Goal: Information Seeking & Learning: Learn about a topic

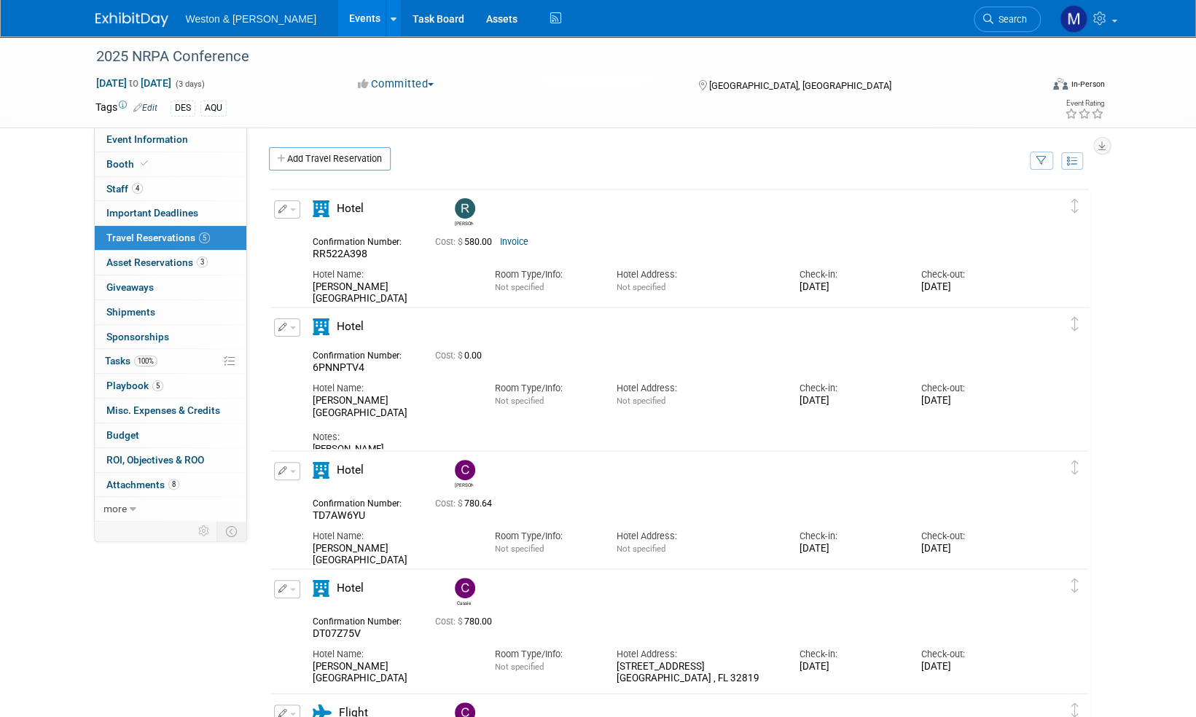
click at [293, 321] on button "button" at bounding box center [287, 327] width 26 height 18
click at [309, 351] on button "Edit Reservation" at bounding box center [336, 353] width 123 height 21
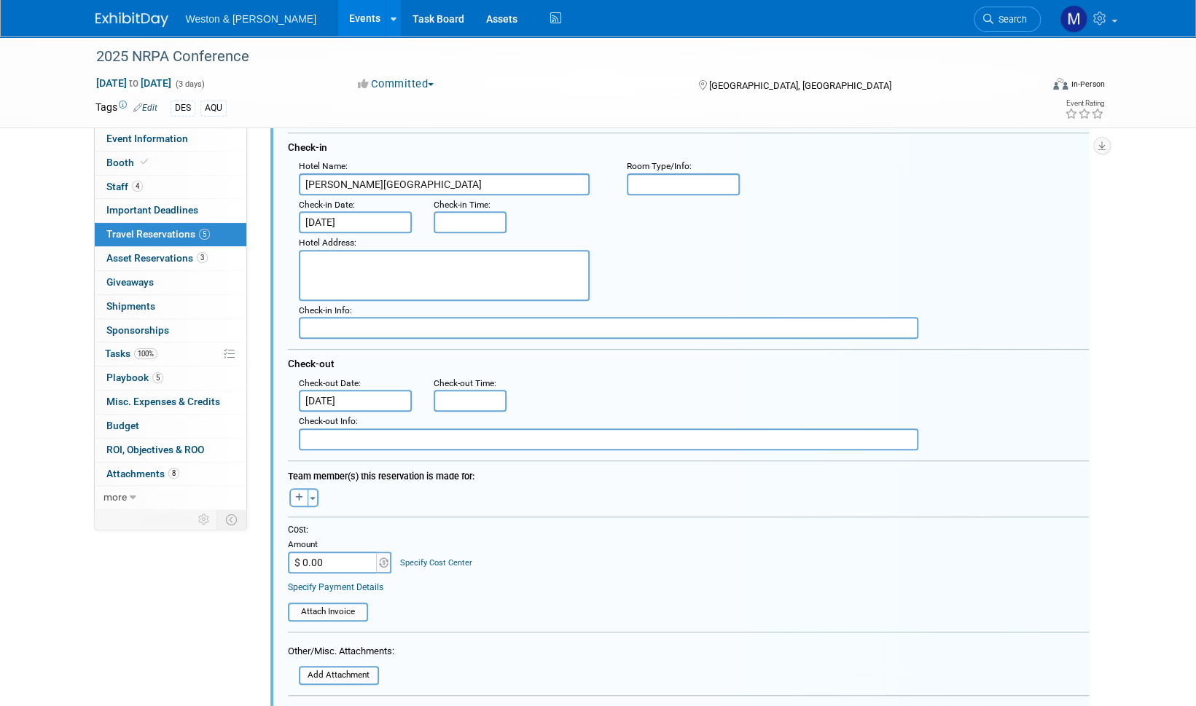
scroll to position [287, 0]
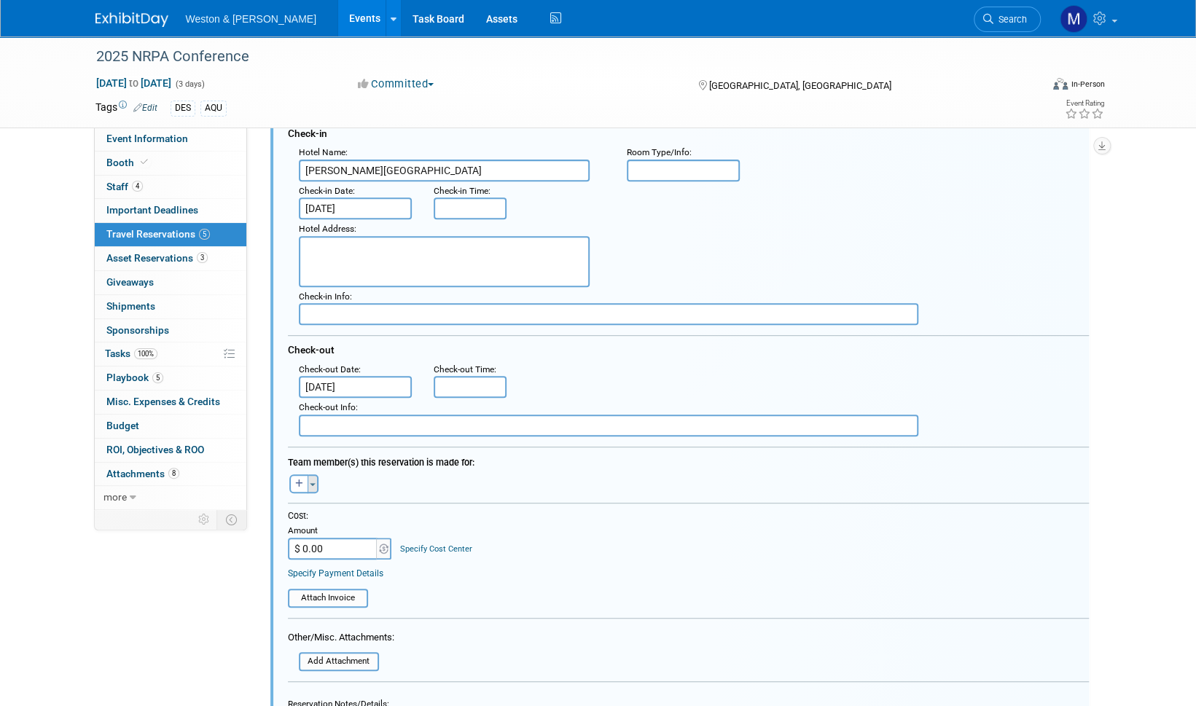
click at [313, 485] on button "Toggle Dropdown" at bounding box center [313, 483] width 11 height 19
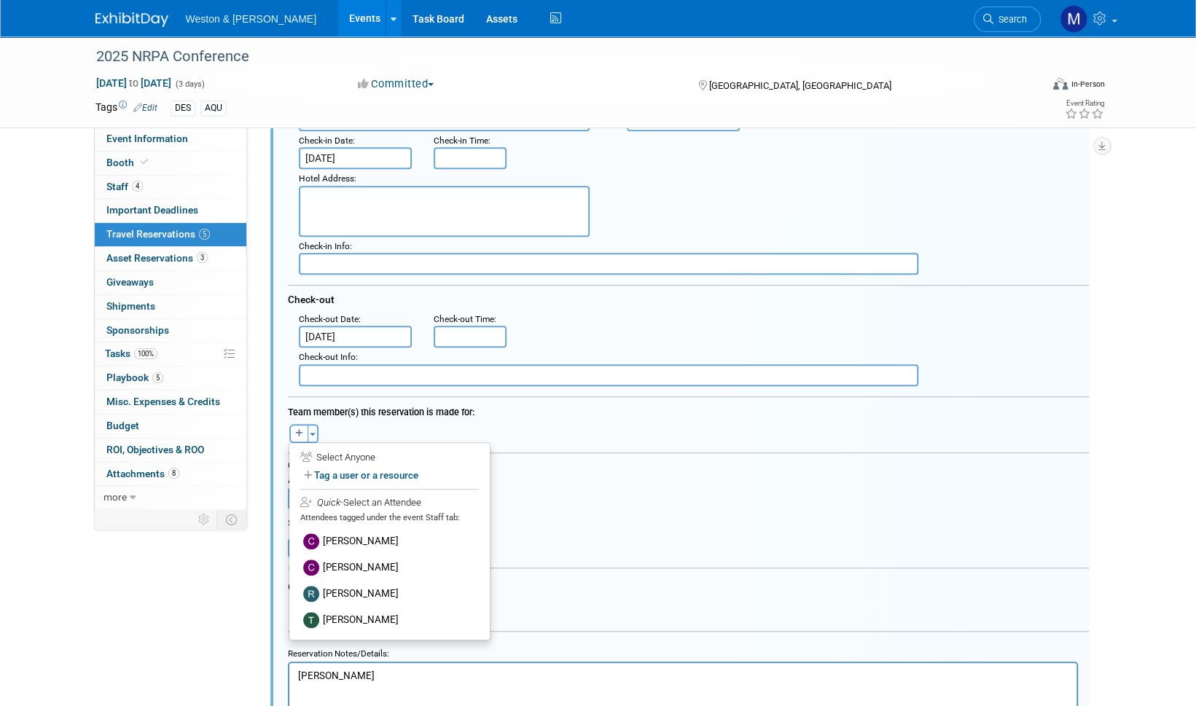
scroll to position [360, 0]
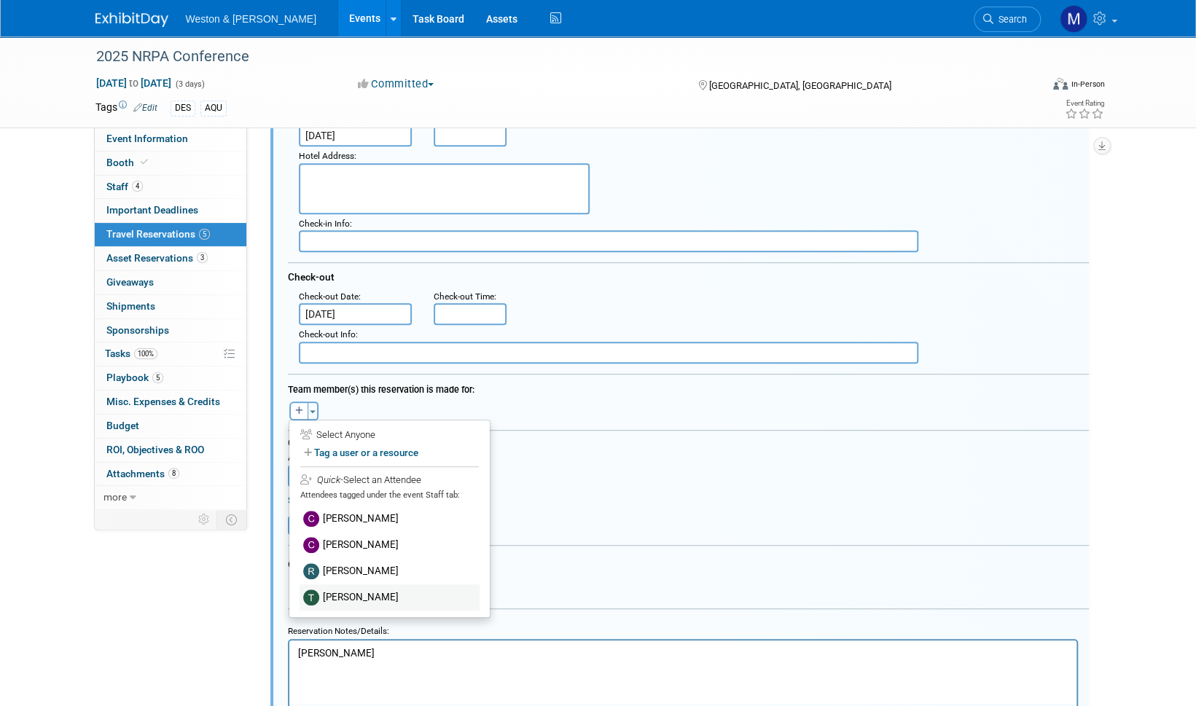
click at [383, 588] on label "[PERSON_NAME]" at bounding box center [390, 597] width 180 height 26
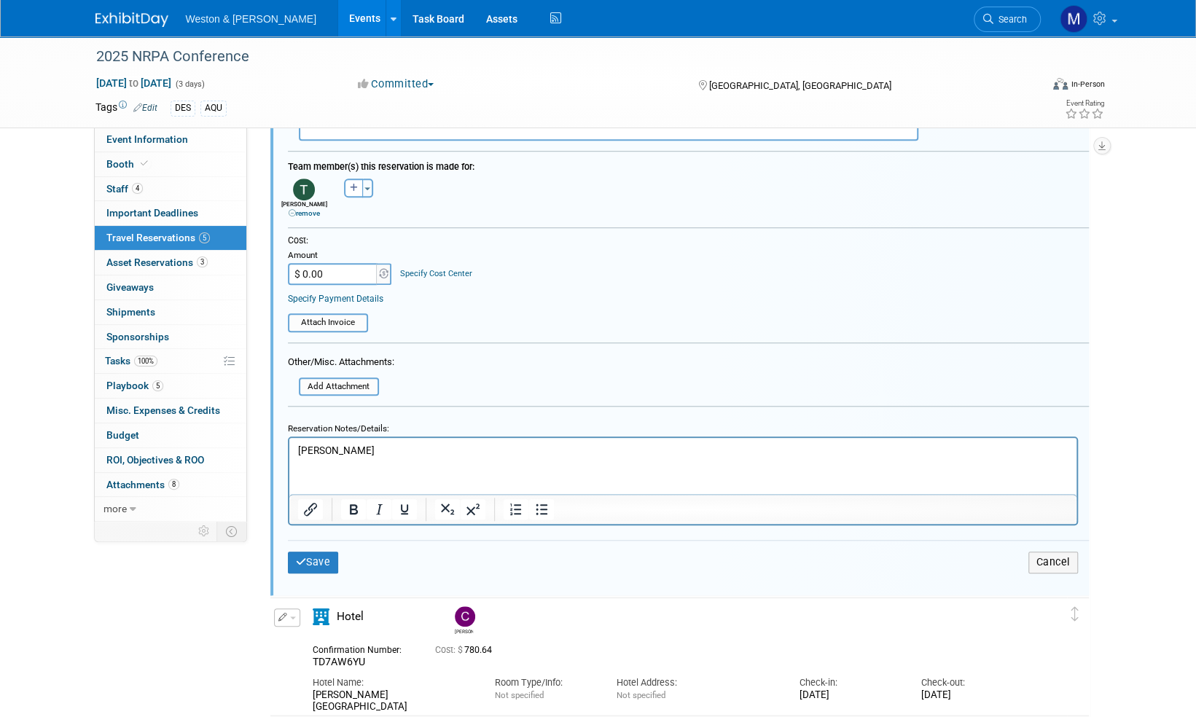
scroll to position [652, 0]
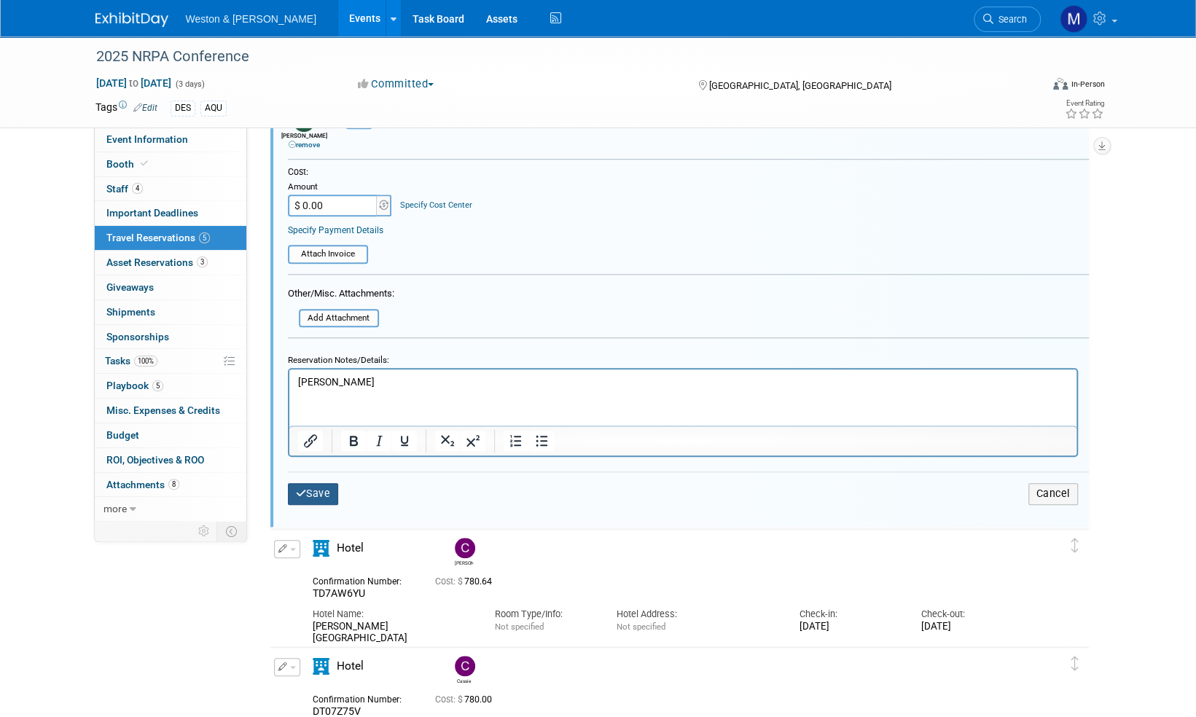
click at [323, 495] on button "Save" at bounding box center [313, 493] width 51 height 21
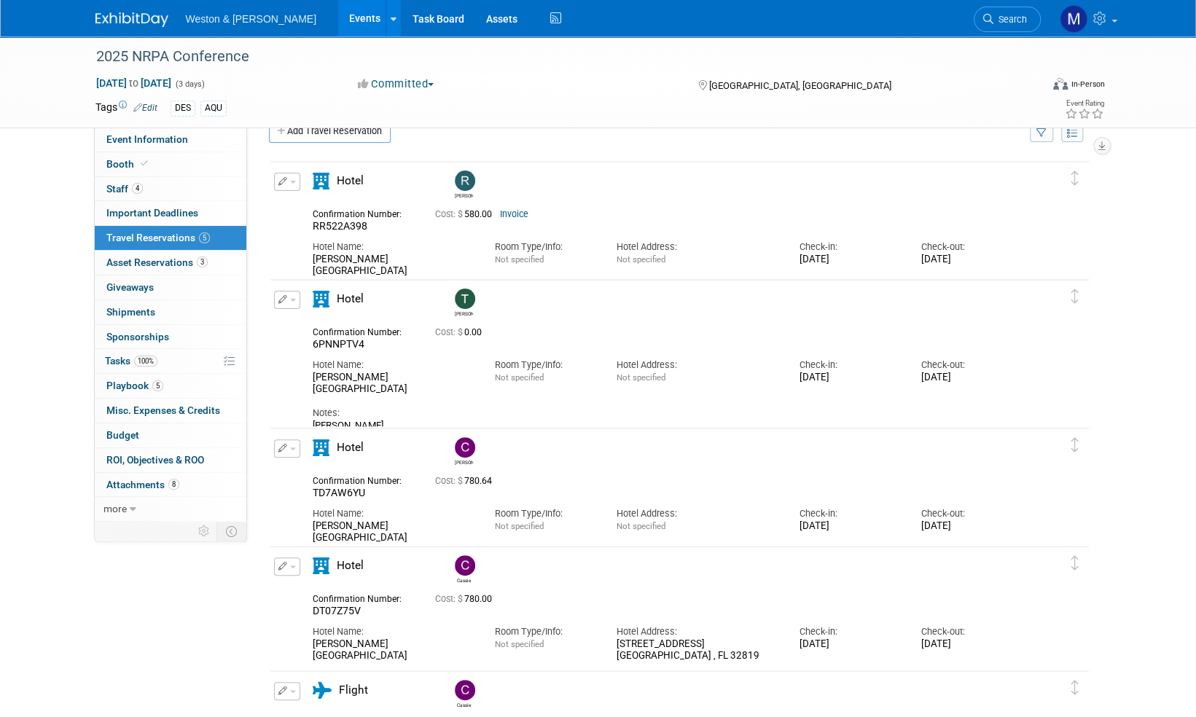
scroll to position [0, 0]
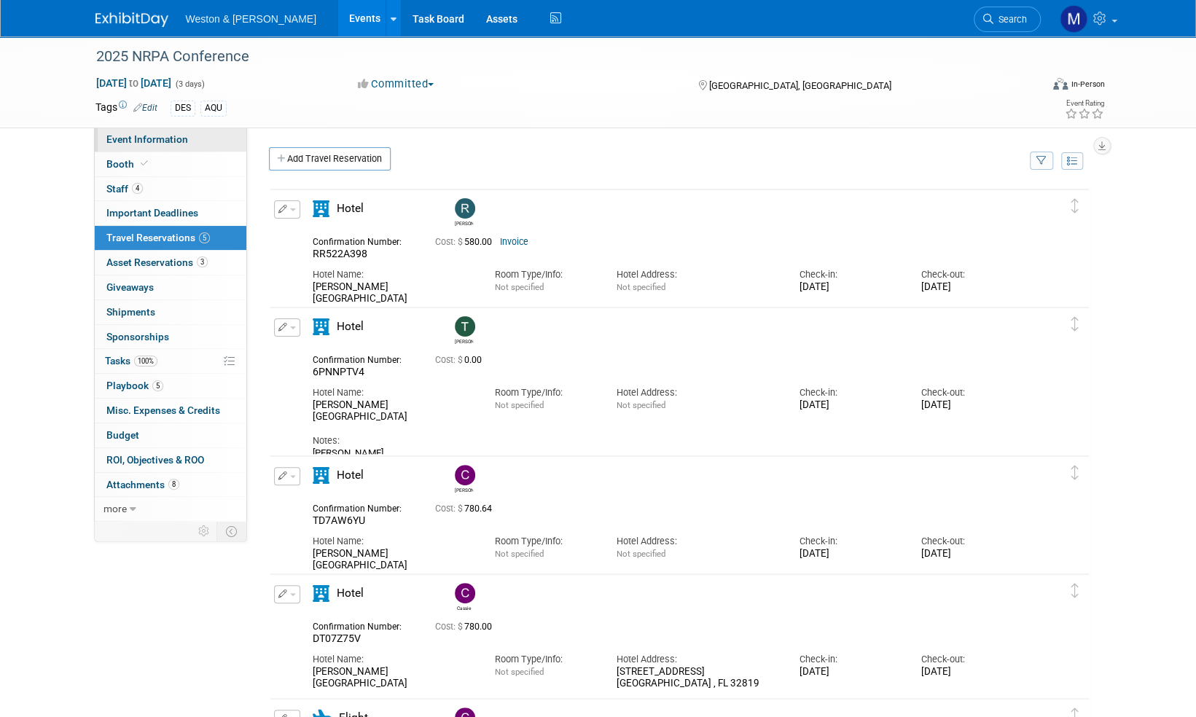
click at [138, 142] on span "Event Information" at bounding box center [147, 139] width 82 height 12
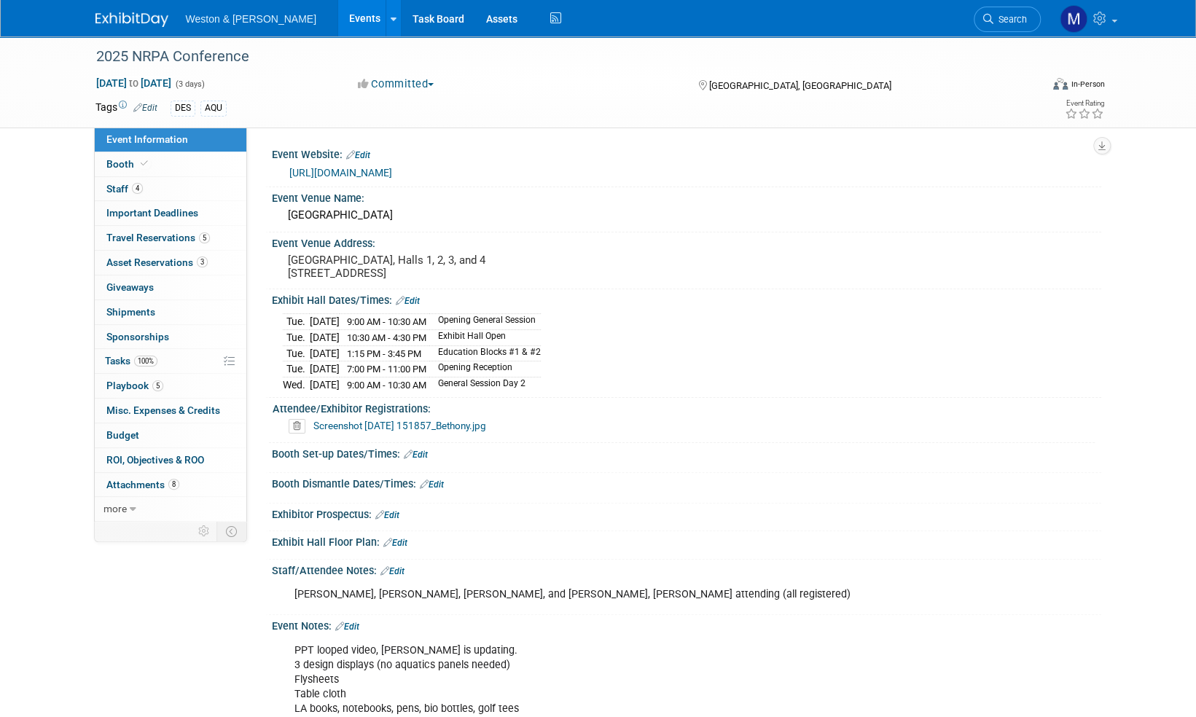
click at [134, 17] on img at bounding box center [131, 19] width 73 height 15
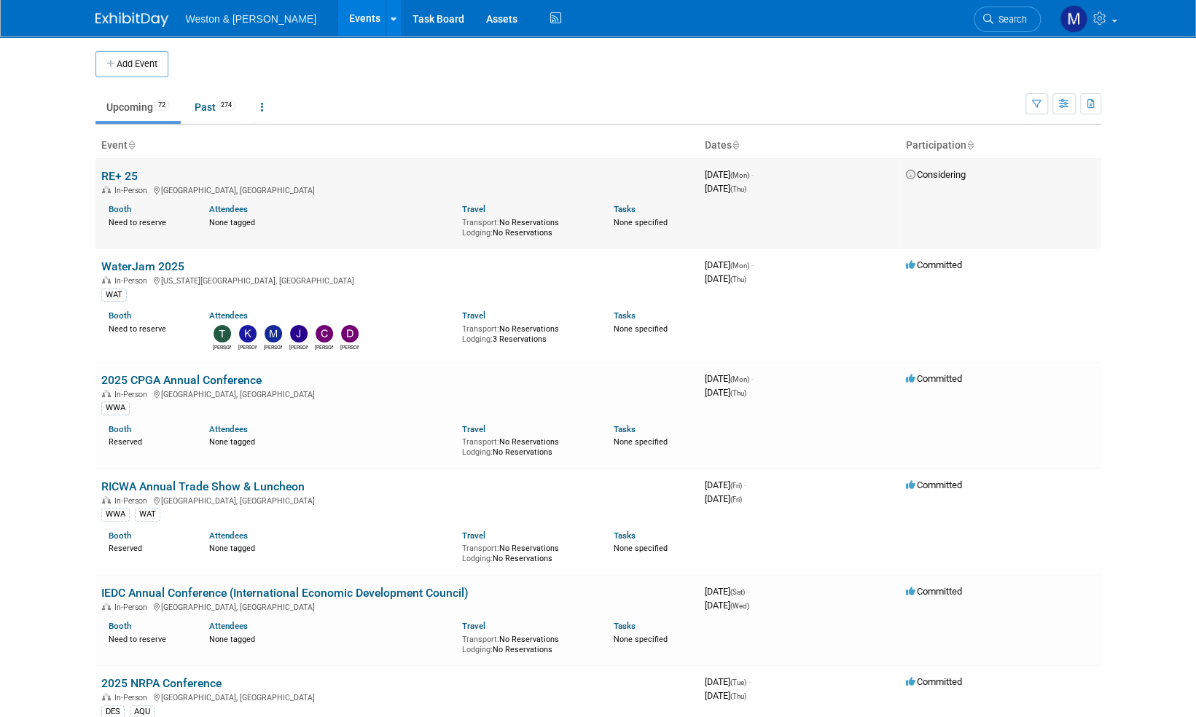
click at [123, 176] on link "RE+ 25" at bounding box center [119, 176] width 36 height 14
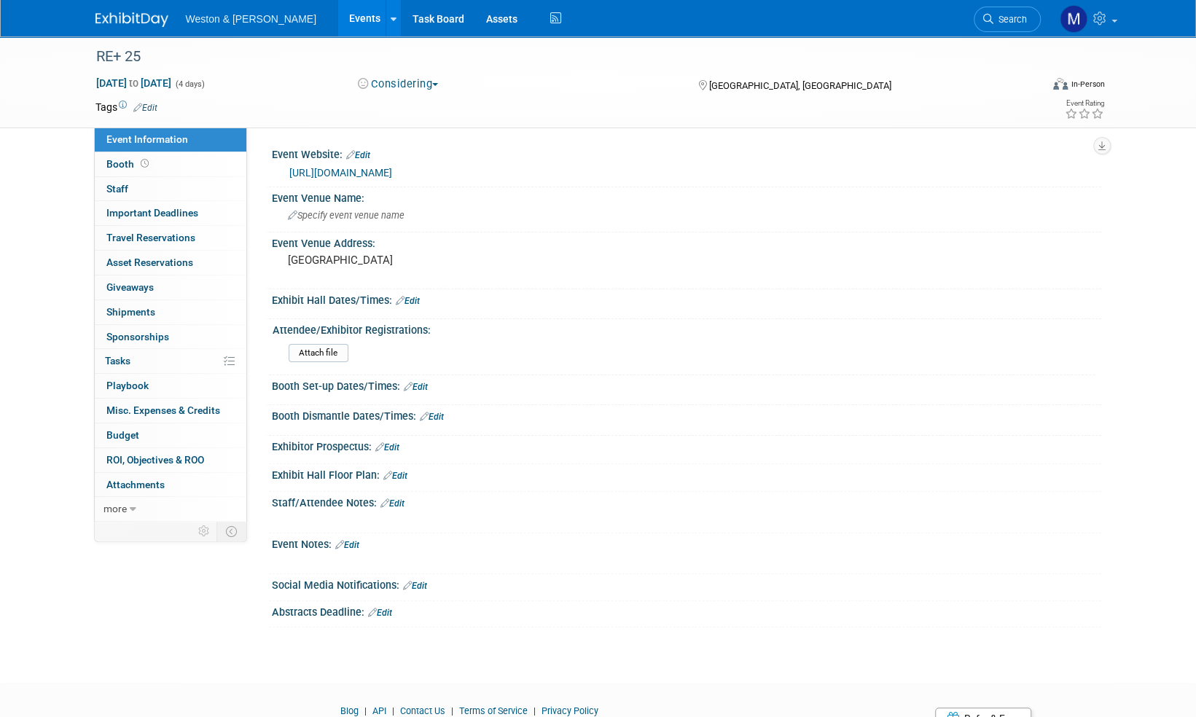
click at [443, 84] on button "Considering" at bounding box center [398, 84] width 91 height 15
click at [412, 150] on link "Not Going" at bounding box center [410, 148] width 115 height 20
click at [117, 10] on link at bounding box center [140, 13] width 90 height 12
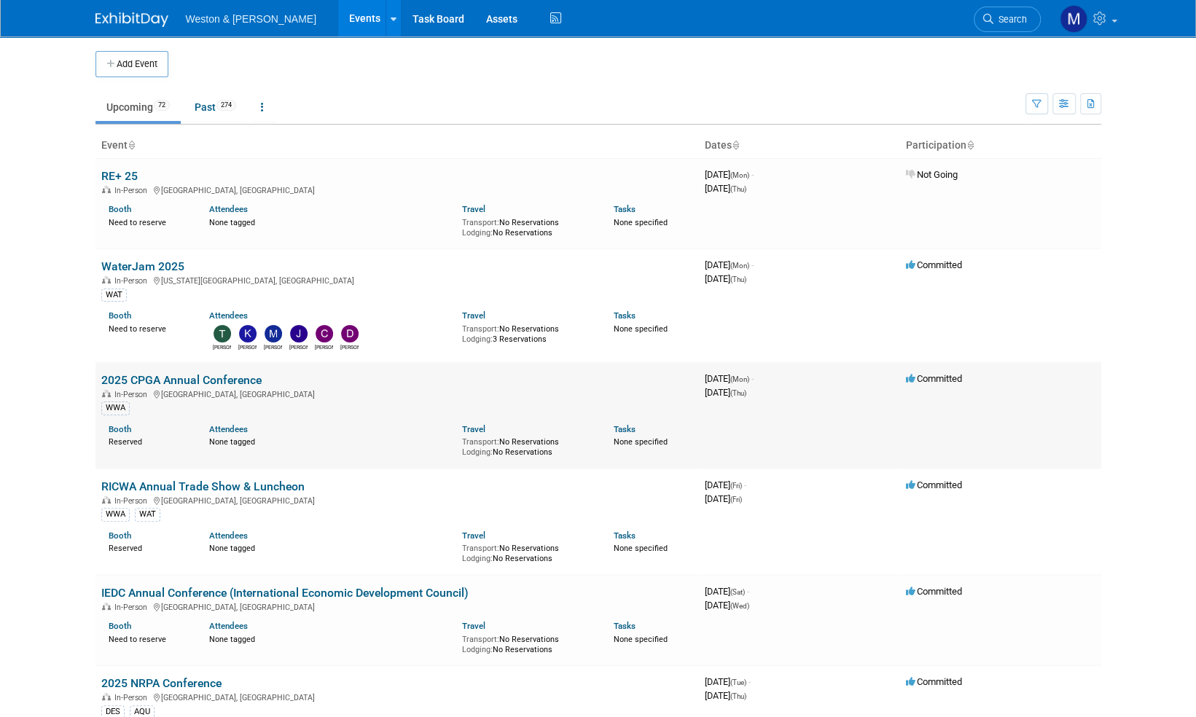
click at [239, 378] on link "2025 CPGA Annual Conference" at bounding box center [181, 380] width 160 height 14
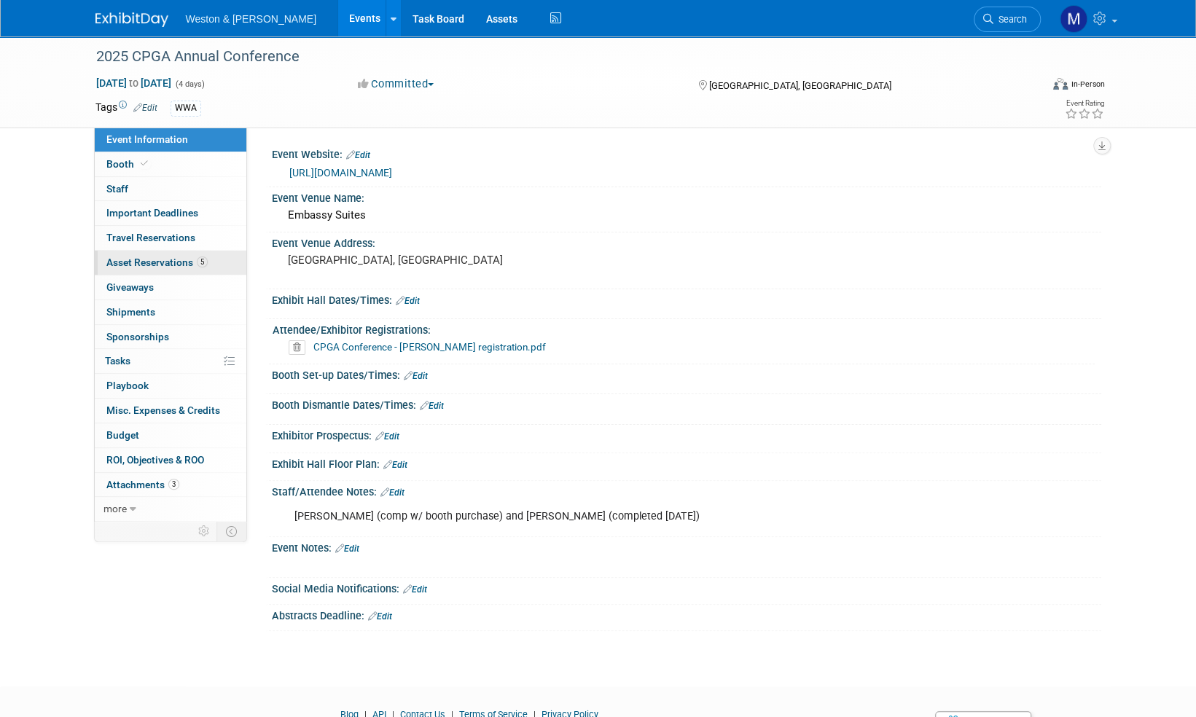
click at [180, 265] on span "Asset Reservations 5" at bounding box center [156, 263] width 101 height 12
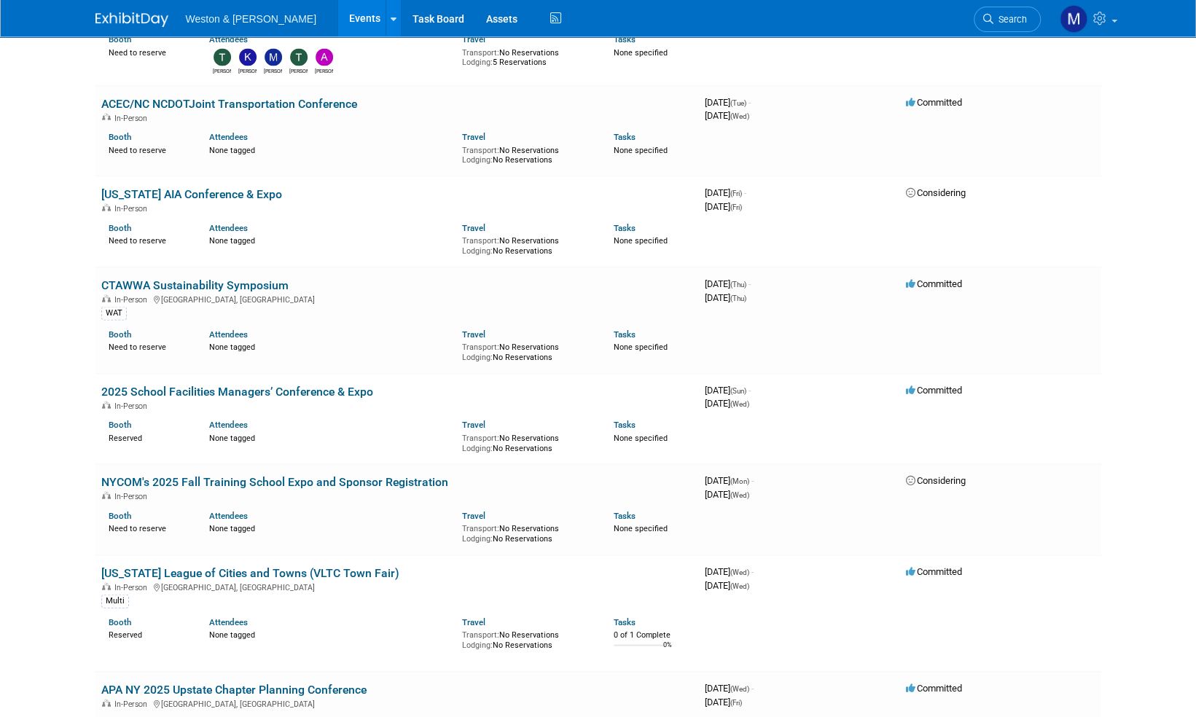
scroll to position [1895, 0]
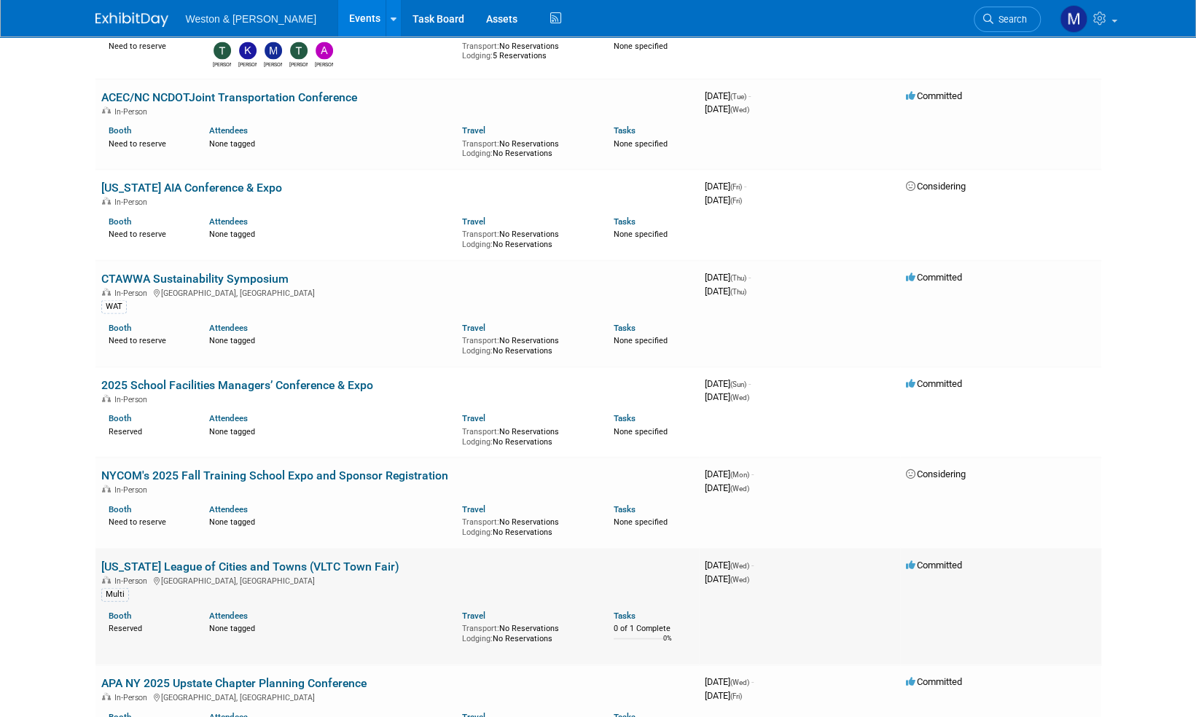
click at [224, 563] on link "[US_STATE] League of Cities and Towns (VLTC Town Fair)" at bounding box center [250, 567] width 298 height 14
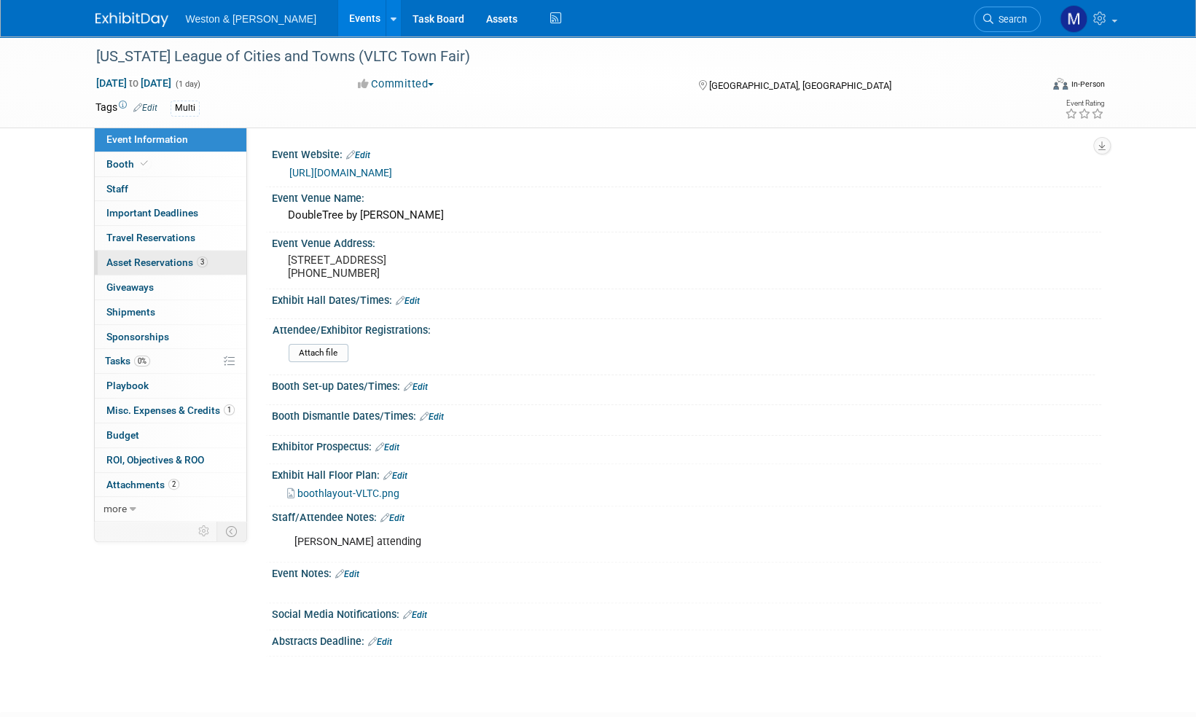
click at [159, 257] on span "Asset Reservations 3" at bounding box center [156, 263] width 101 height 12
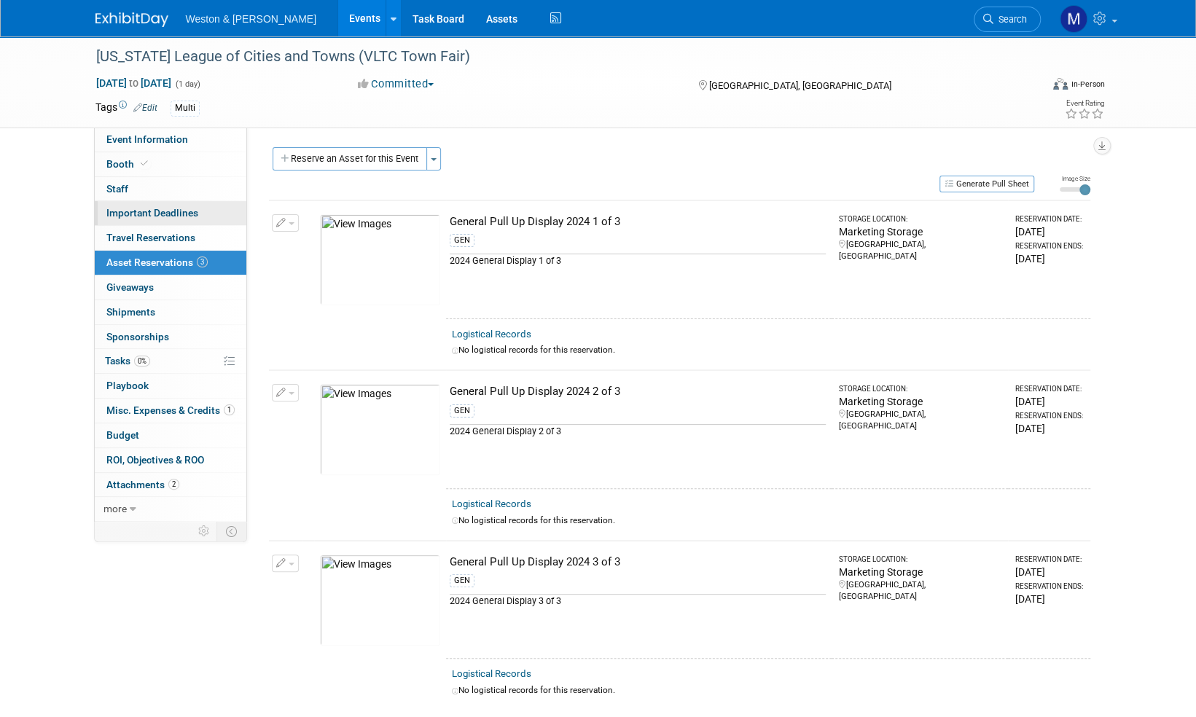
click at [175, 210] on span "Important Deadlines" at bounding box center [152, 213] width 92 height 12
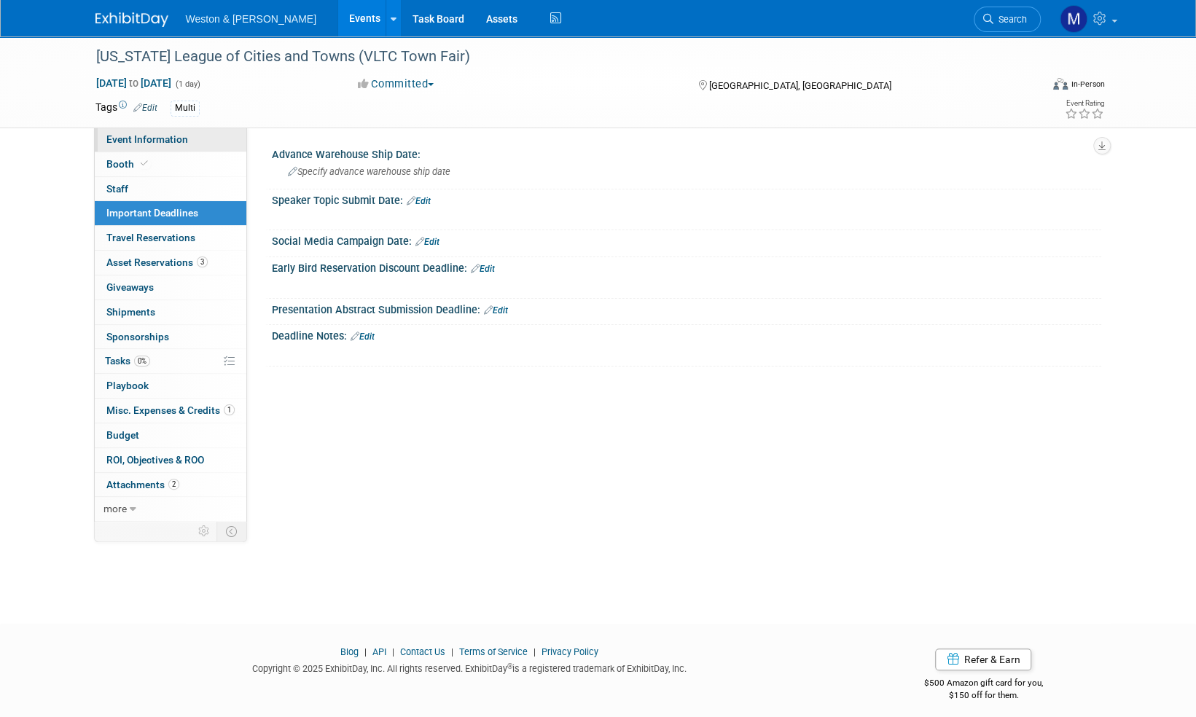
click at [168, 143] on span "Event Information" at bounding box center [147, 139] width 82 height 12
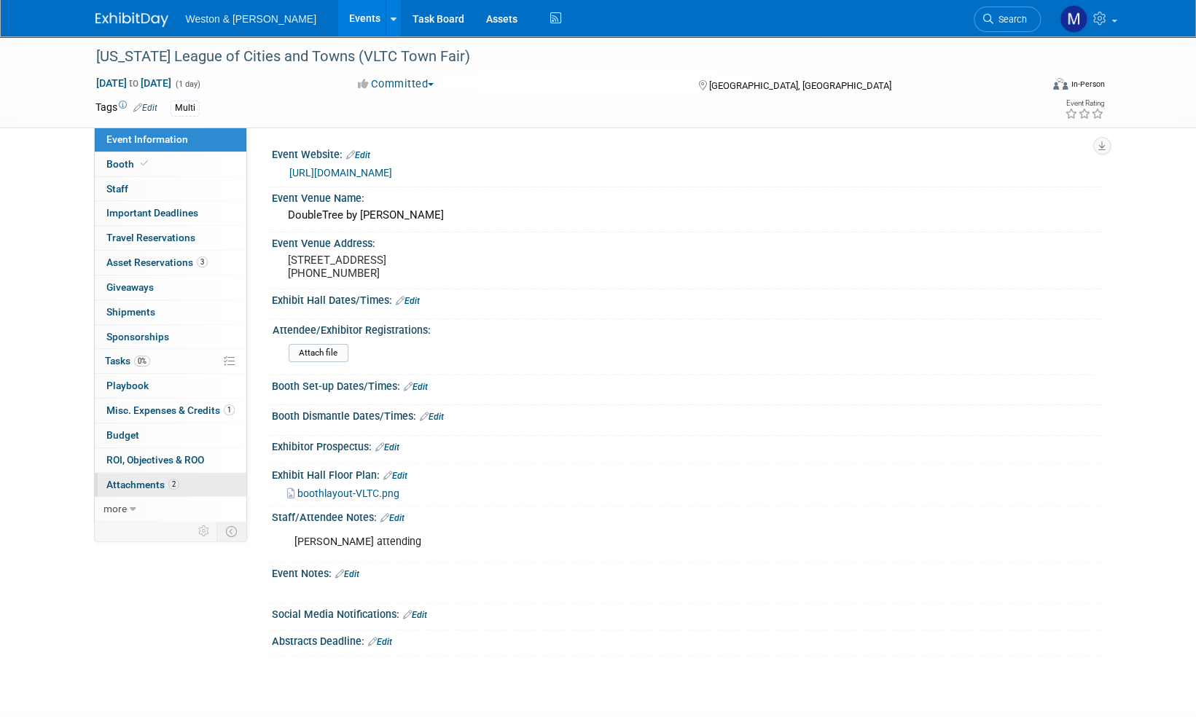
click at [136, 481] on span "Attachments 2" at bounding box center [142, 485] width 73 height 12
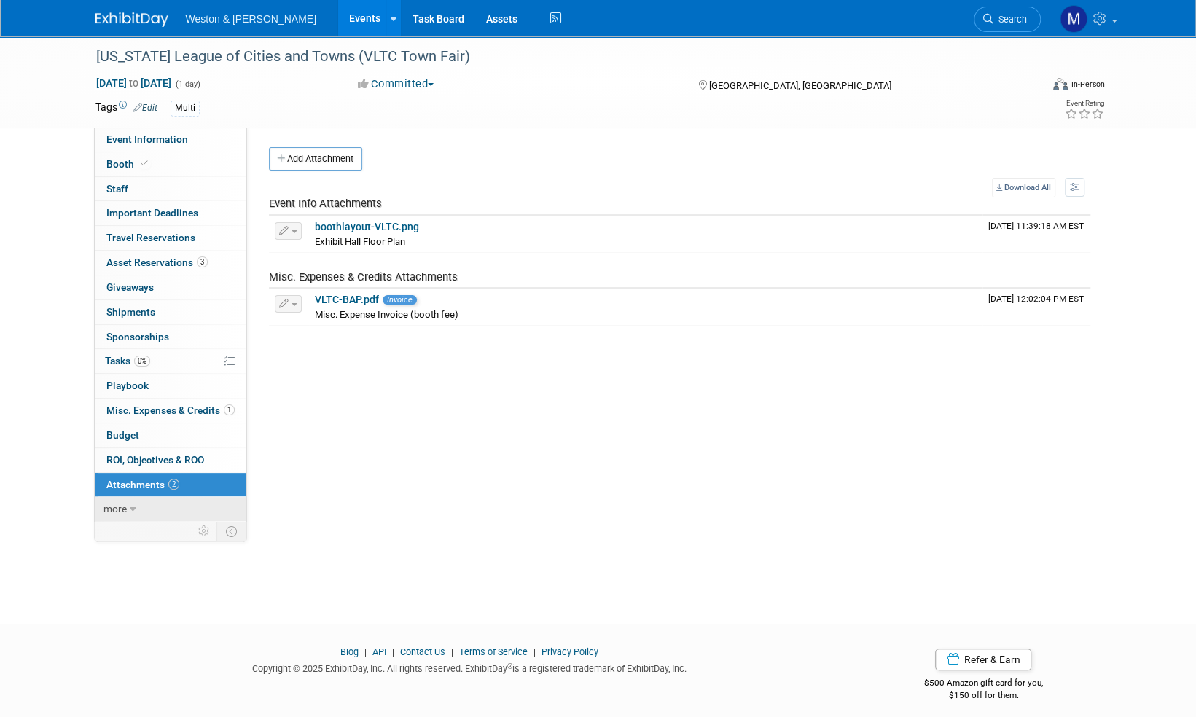
click at [117, 508] on span "more" at bounding box center [114, 509] width 23 height 12
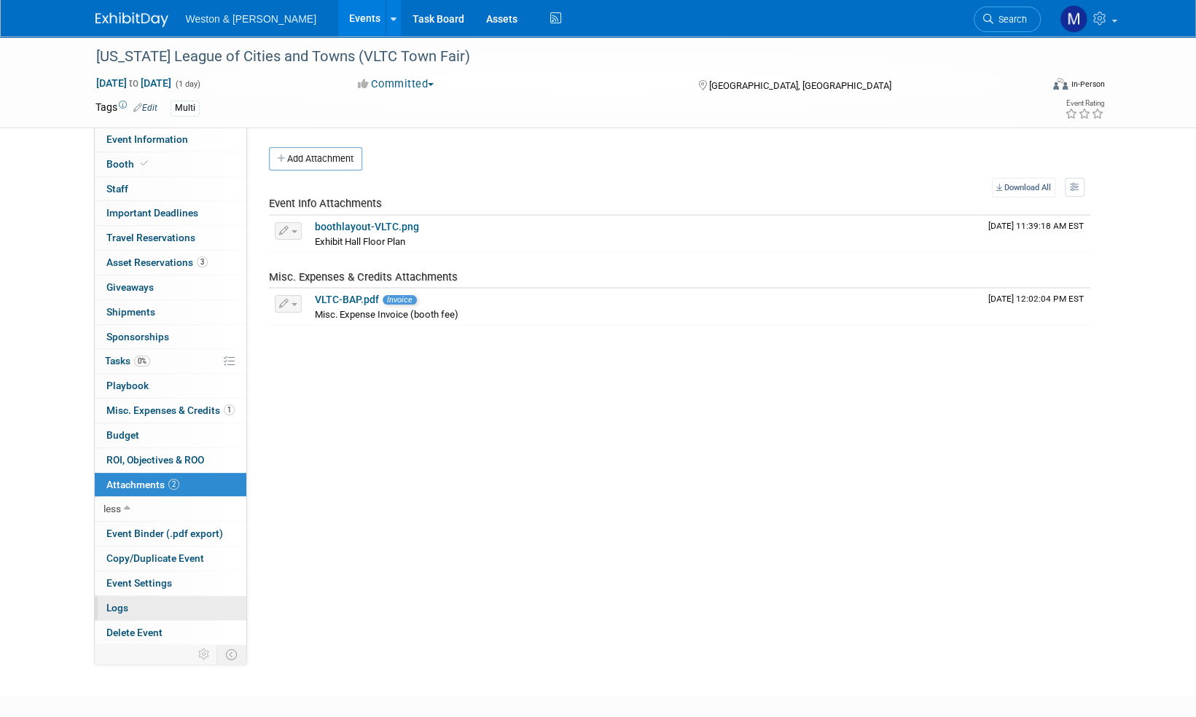
click at [115, 607] on span "Logs" at bounding box center [117, 608] width 22 height 12
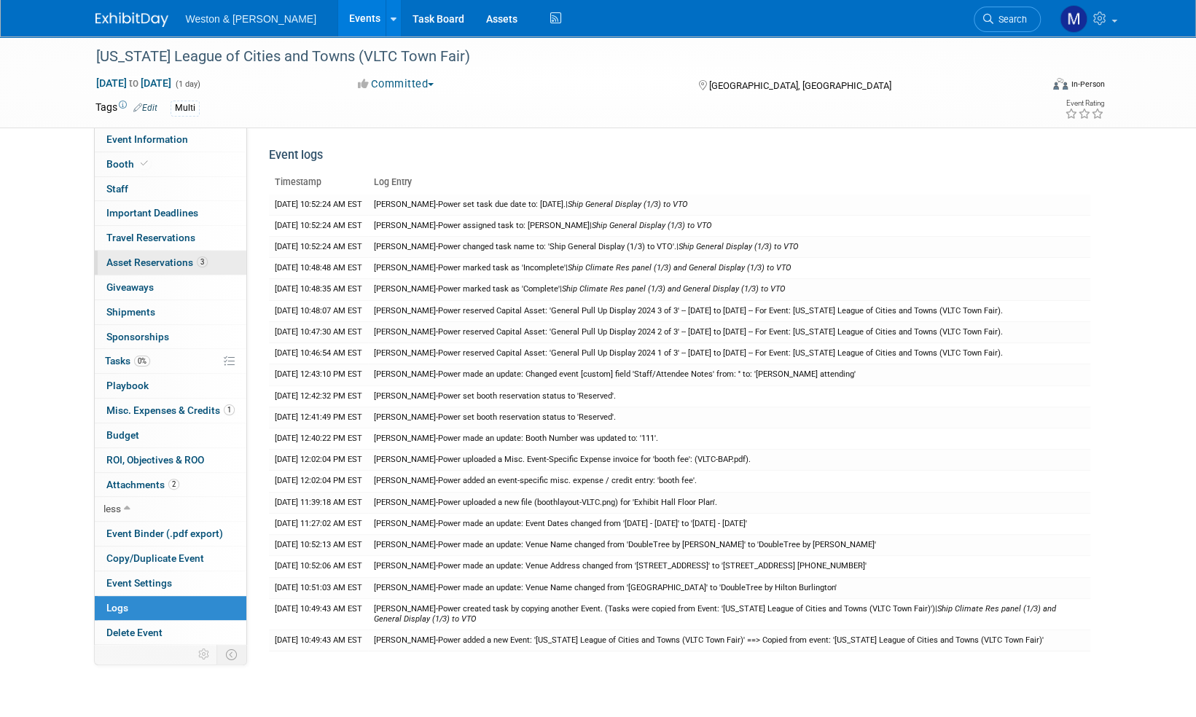
click at [166, 261] on span "Asset Reservations 3" at bounding box center [156, 263] width 101 height 12
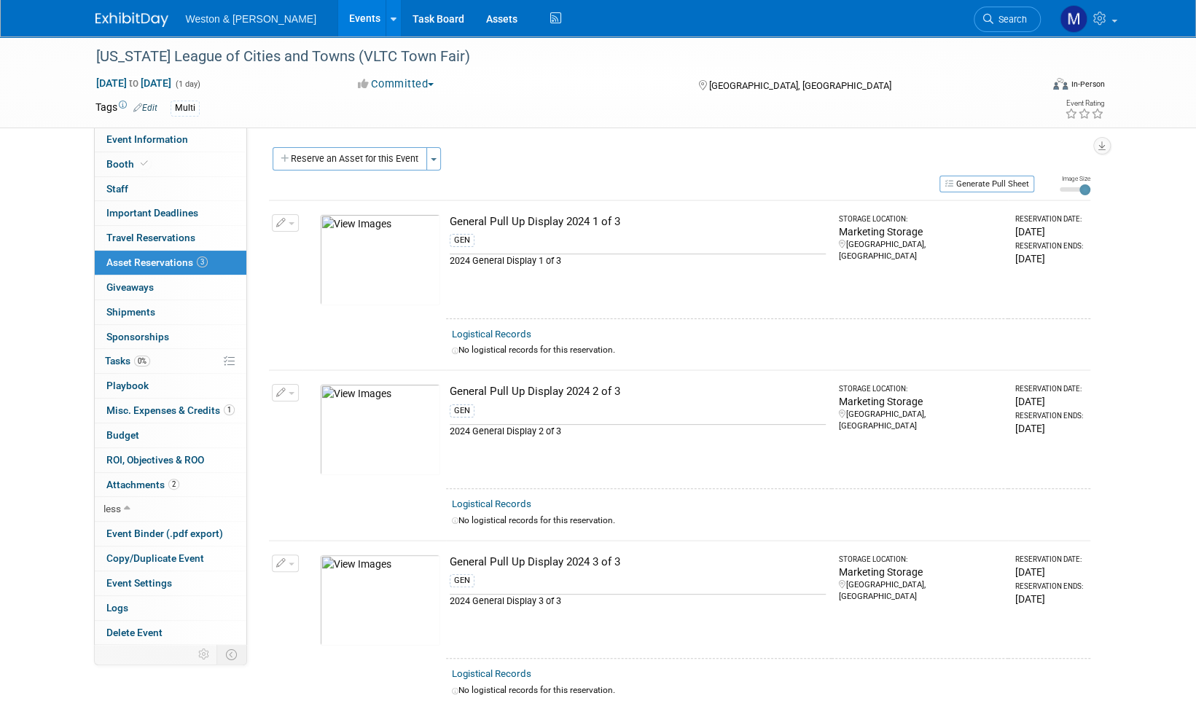
click at [132, 20] on img at bounding box center [131, 19] width 73 height 15
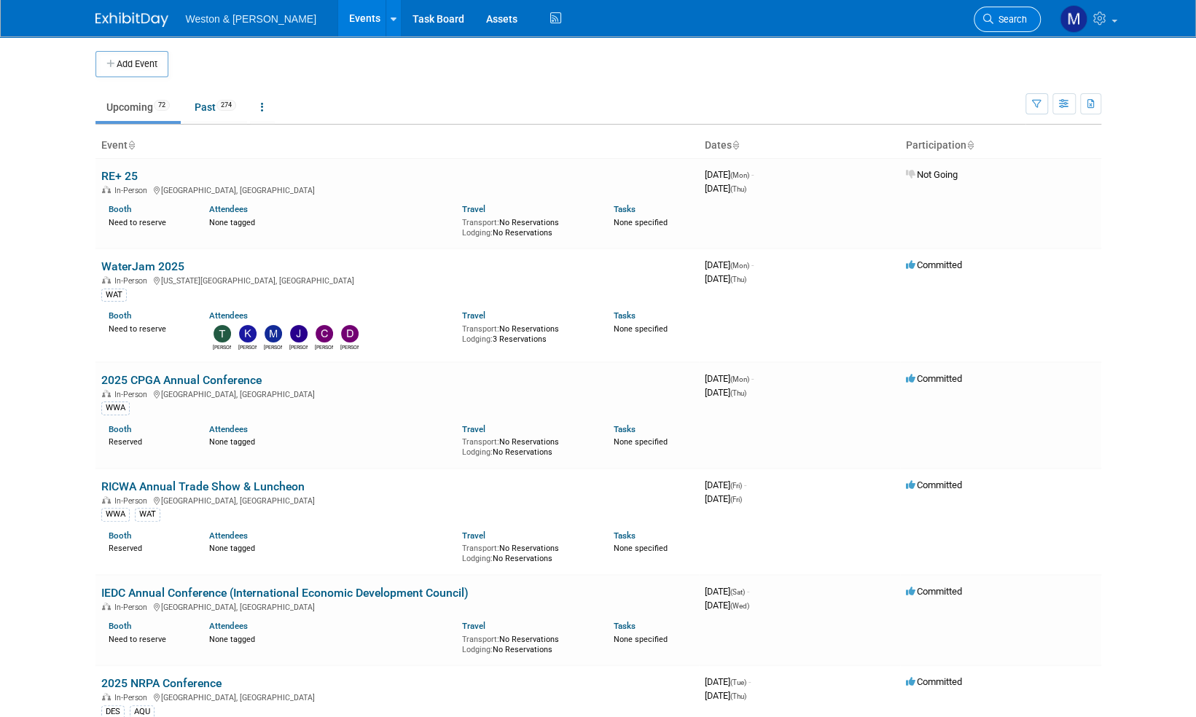
click at [1009, 22] on span "Search" at bounding box center [1010, 19] width 34 height 11
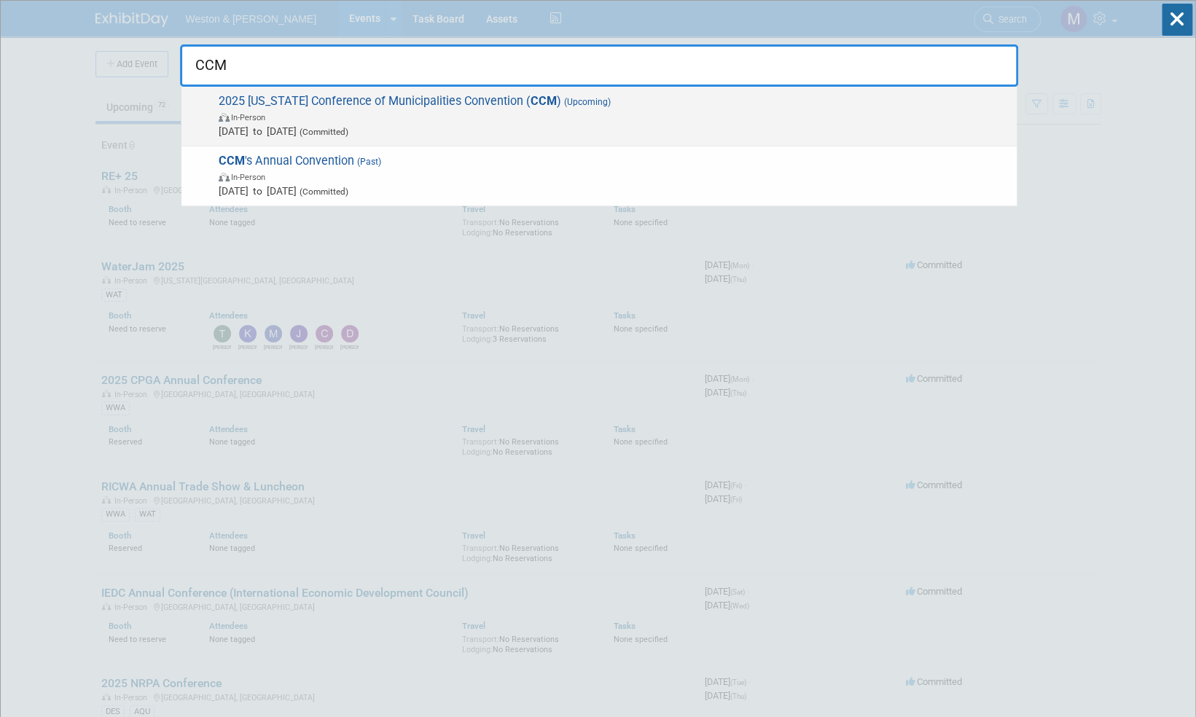
type input "CCM"
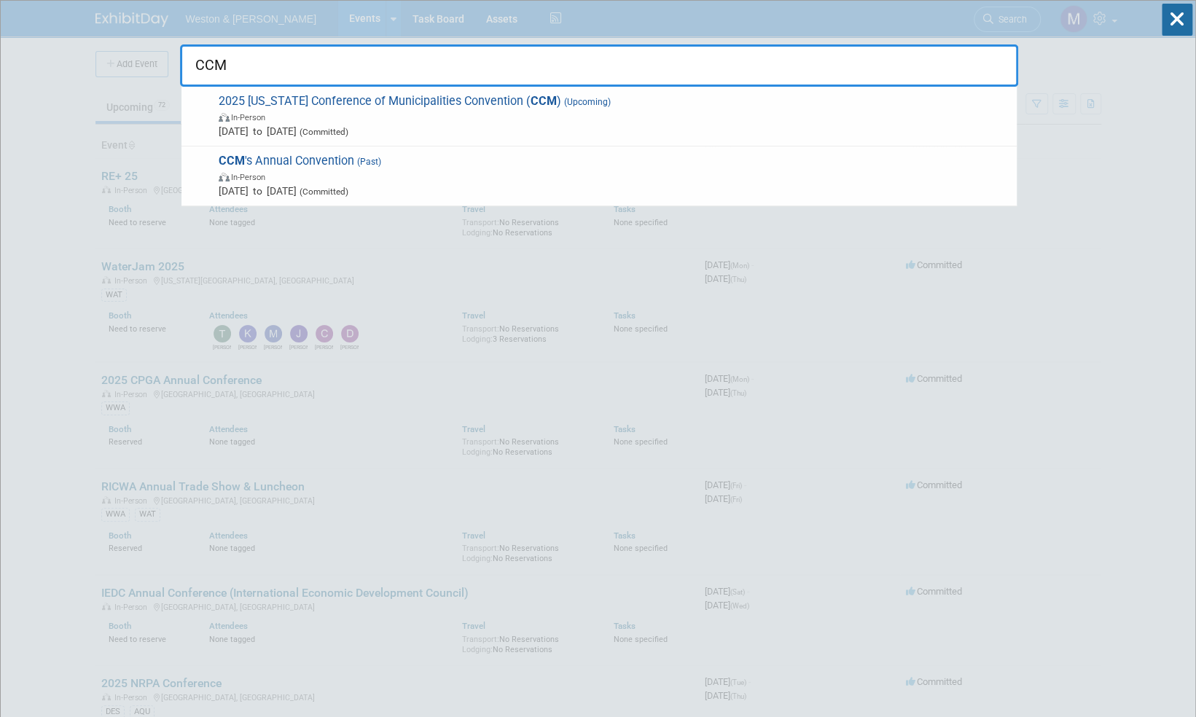
click at [490, 100] on span "2025 [US_STATE] Conference of Municipalities Convention ( CCM ) (Upcoming) In-P…" at bounding box center [611, 116] width 795 height 44
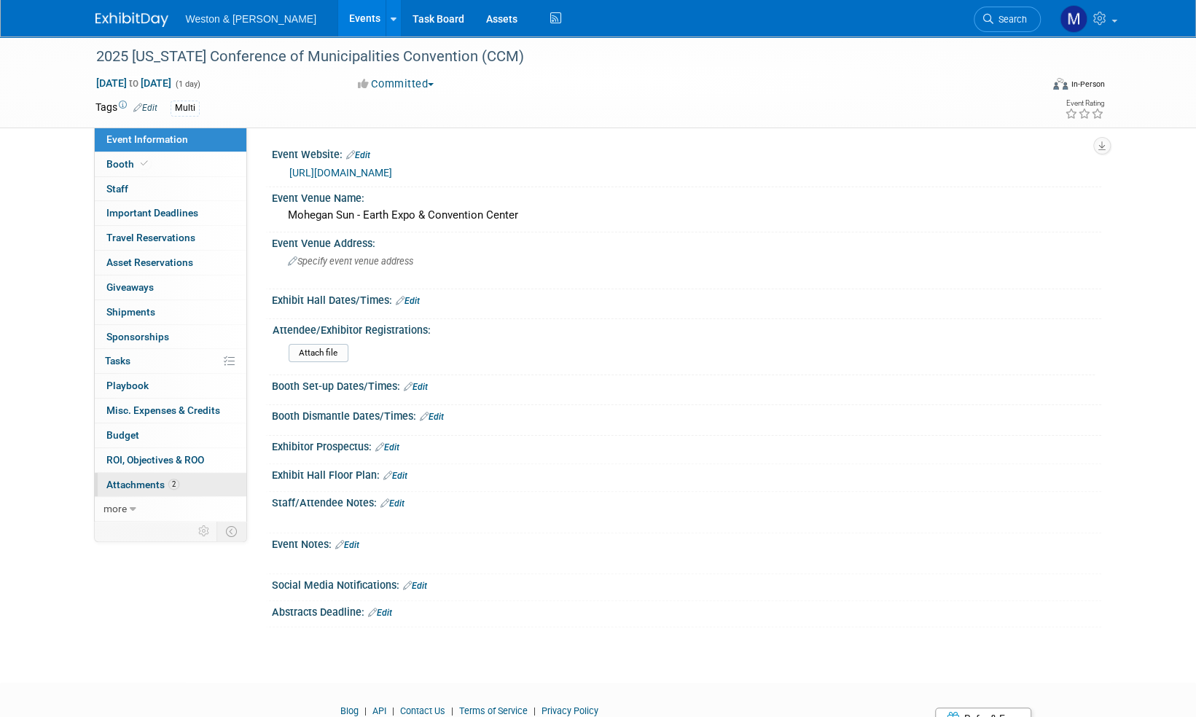
click at [129, 480] on span "Attachments 2" at bounding box center [142, 485] width 73 height 12
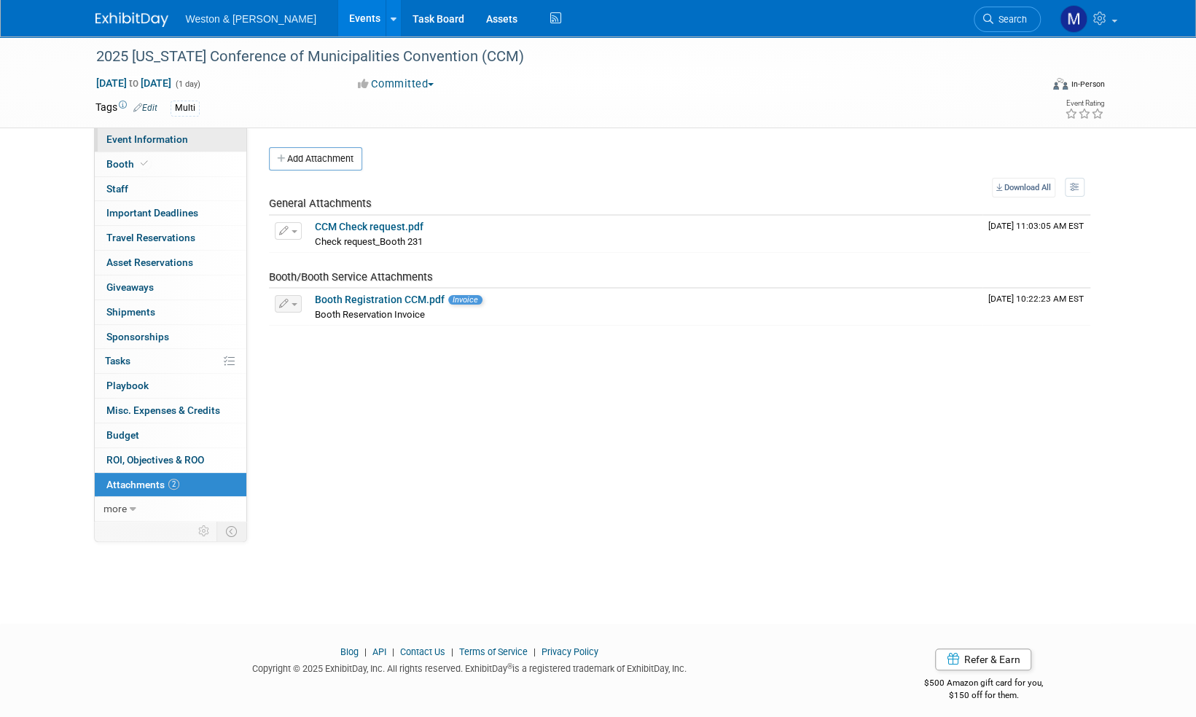
click at [155, 138] on span "Event Information" at bounding box center [147, 139] width 82 height 12
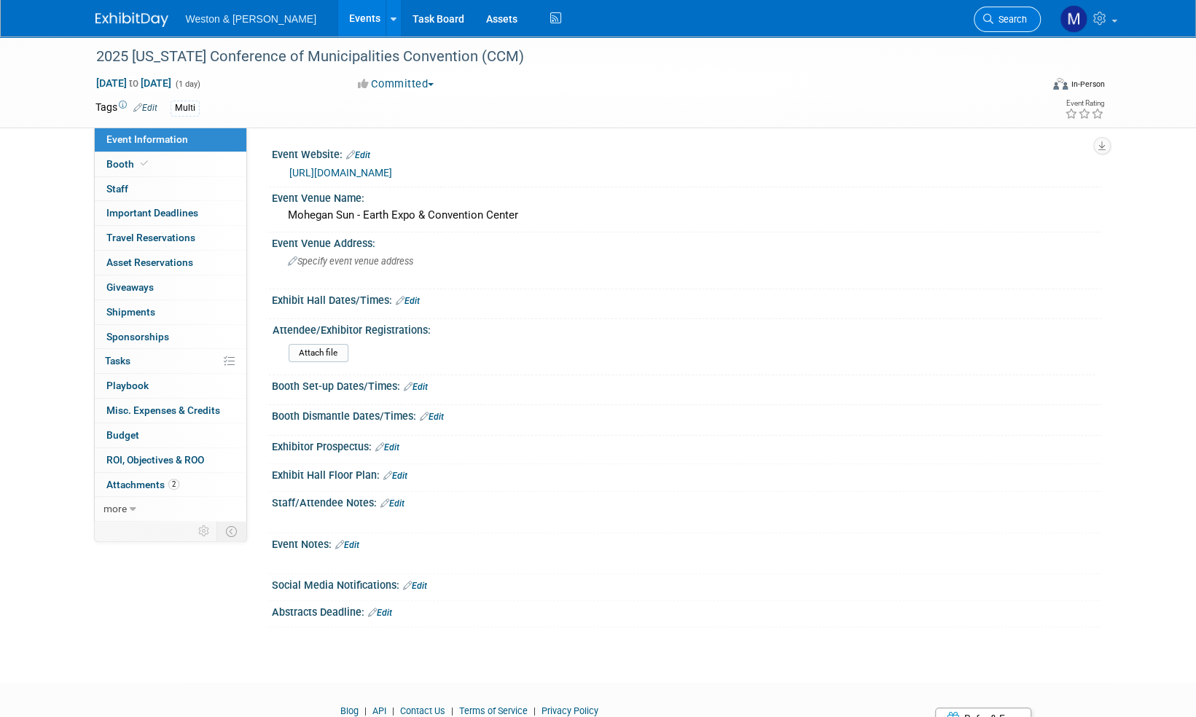
click at [1014, 16] on span "Search" at bounding box center [1010, 19] width 34 height 11
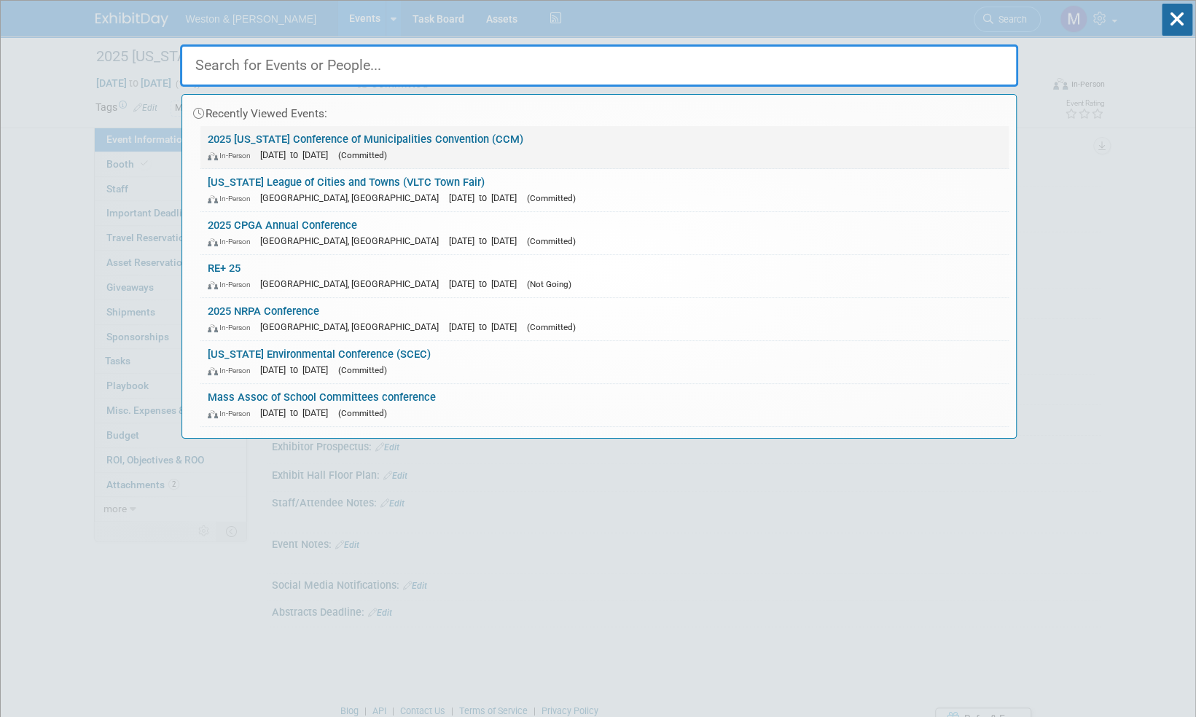
click at [506, 138] on link "2025 [US_STATE] Conference of Municipalities Convention (CCM) In-Person [DATE] …" at bounding box center [604, 147] width 808 height 42
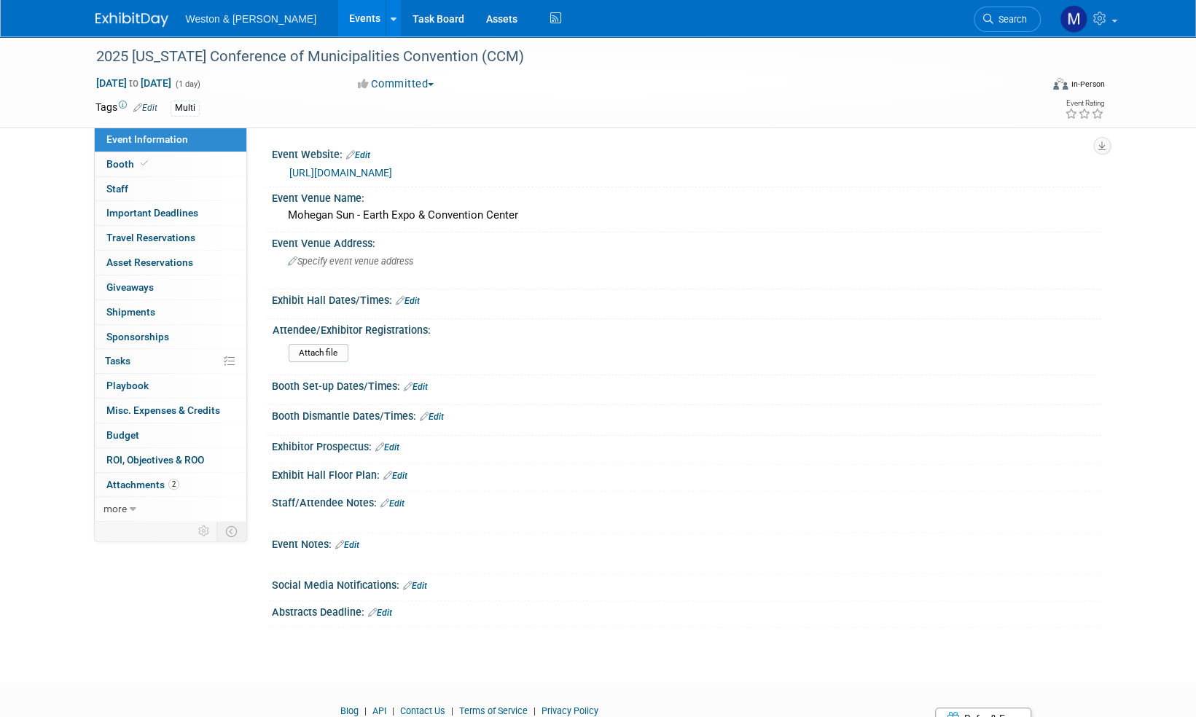
click at [399, 501] on link "Edit" at bounding box center [392, 503] width 24 height 10
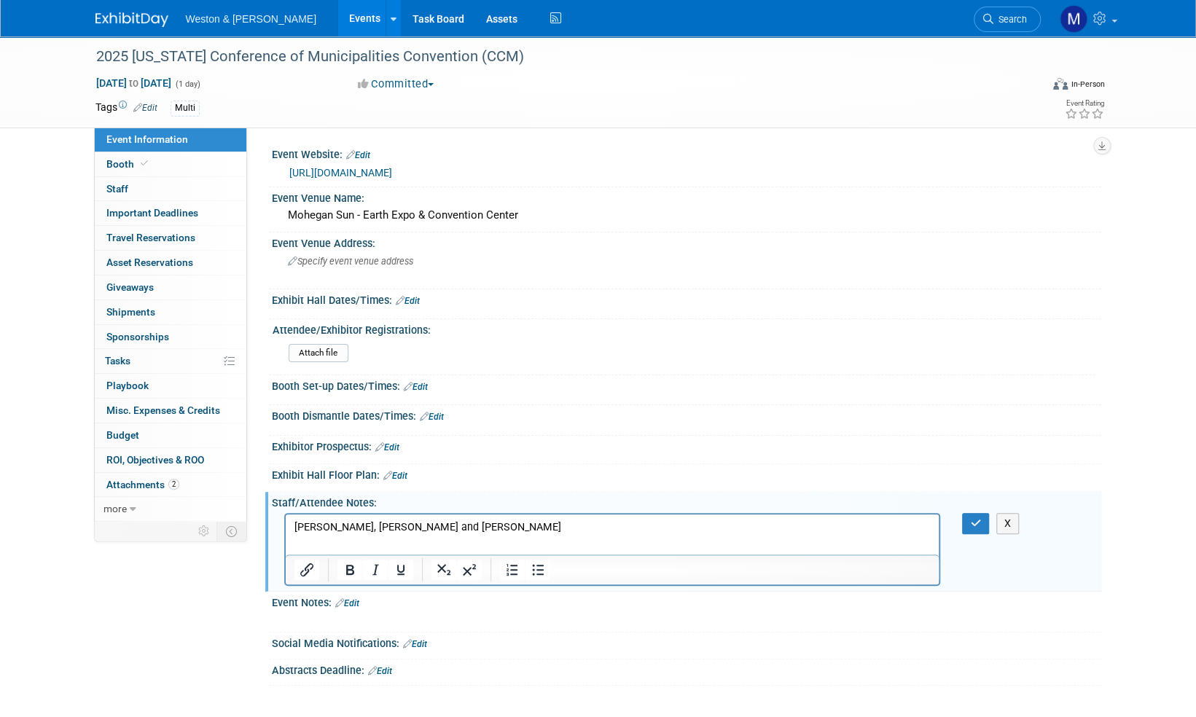
click at [475, 525] on p "Jack Jolls, John Zbell and Erik Jarboe" at bounding box center [612, 527] width 637 height 15
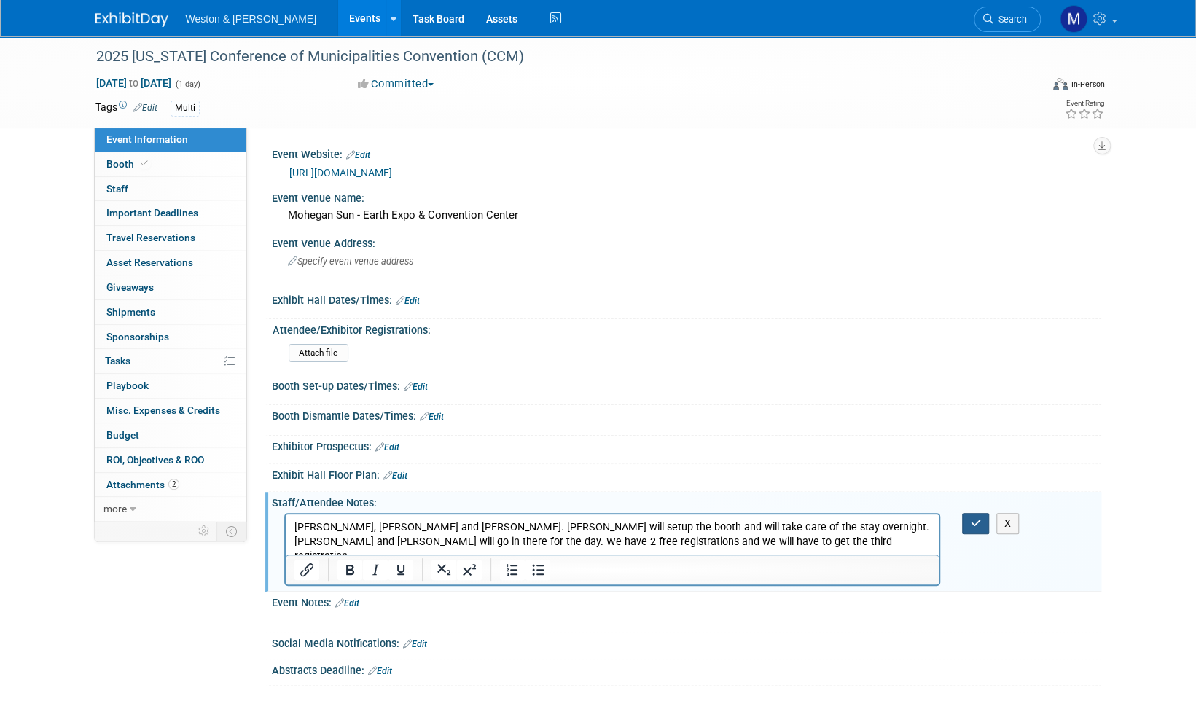
click at [977, 522] on icon "button" at bounding box center [975, 523] width 11 height 10
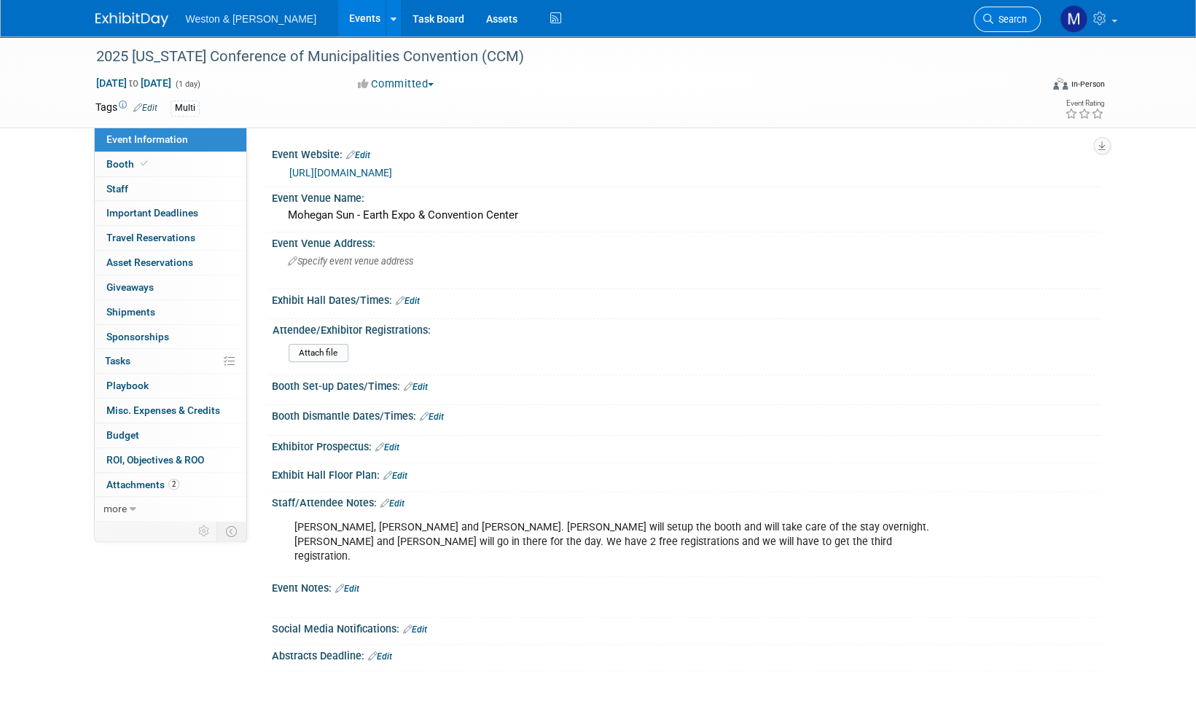
click at [1013, 18] on span "Search" at bounding box center [1010, 19] width 34 height 11
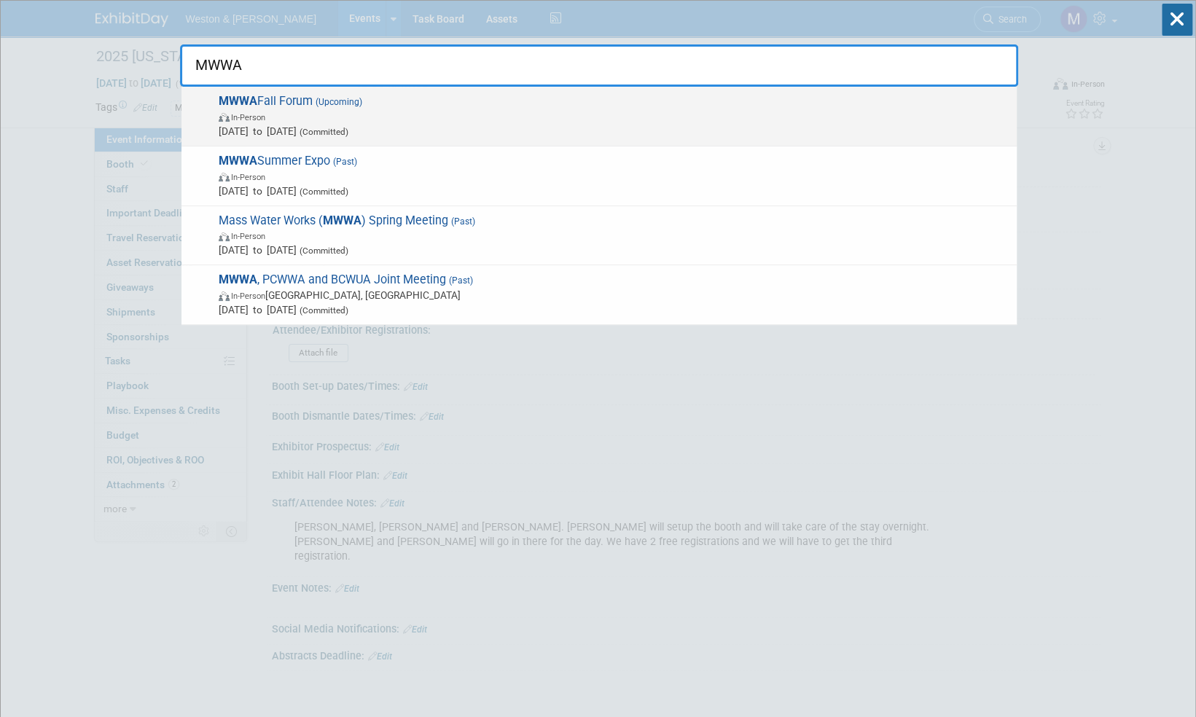
type input "MWWA"
click at [293, 99] on span "MWWA Fall Forum (Upcoming) In-Person Oct 16, 2025 to Oct 16, 2025 (Committed)" at bounding box center [611, 116] width 795 height 44
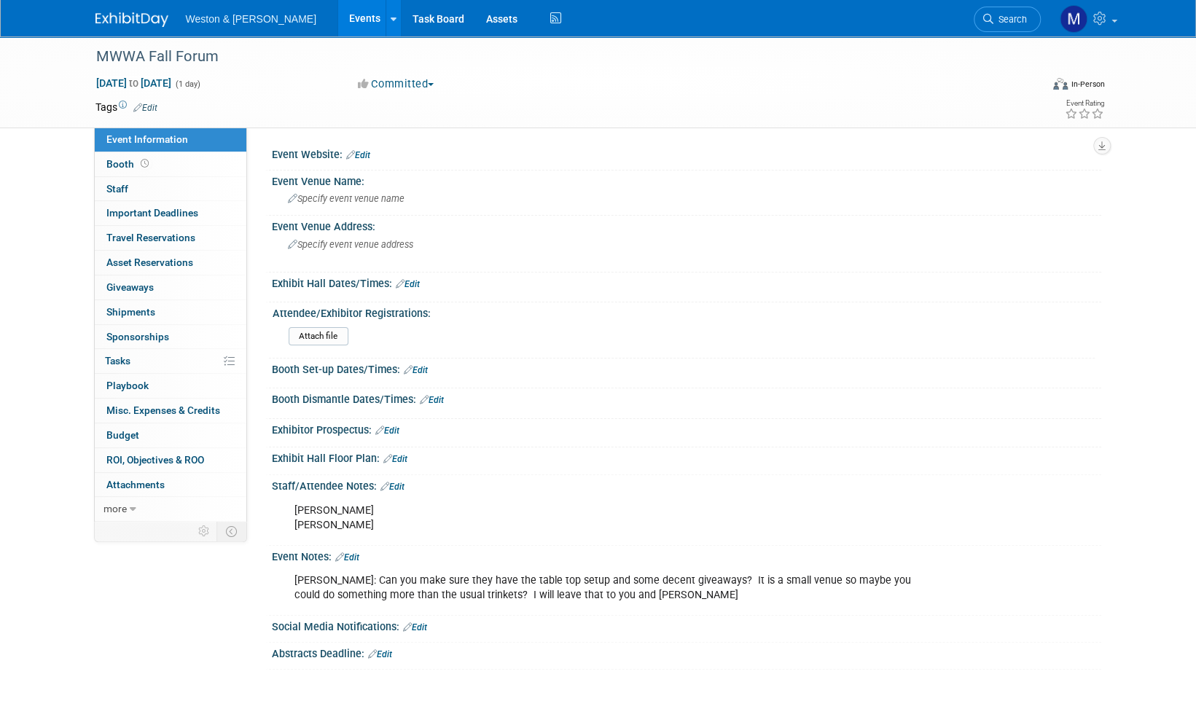
click at [122, 15] on img at bounding box center [131, 19] width 73 height 15
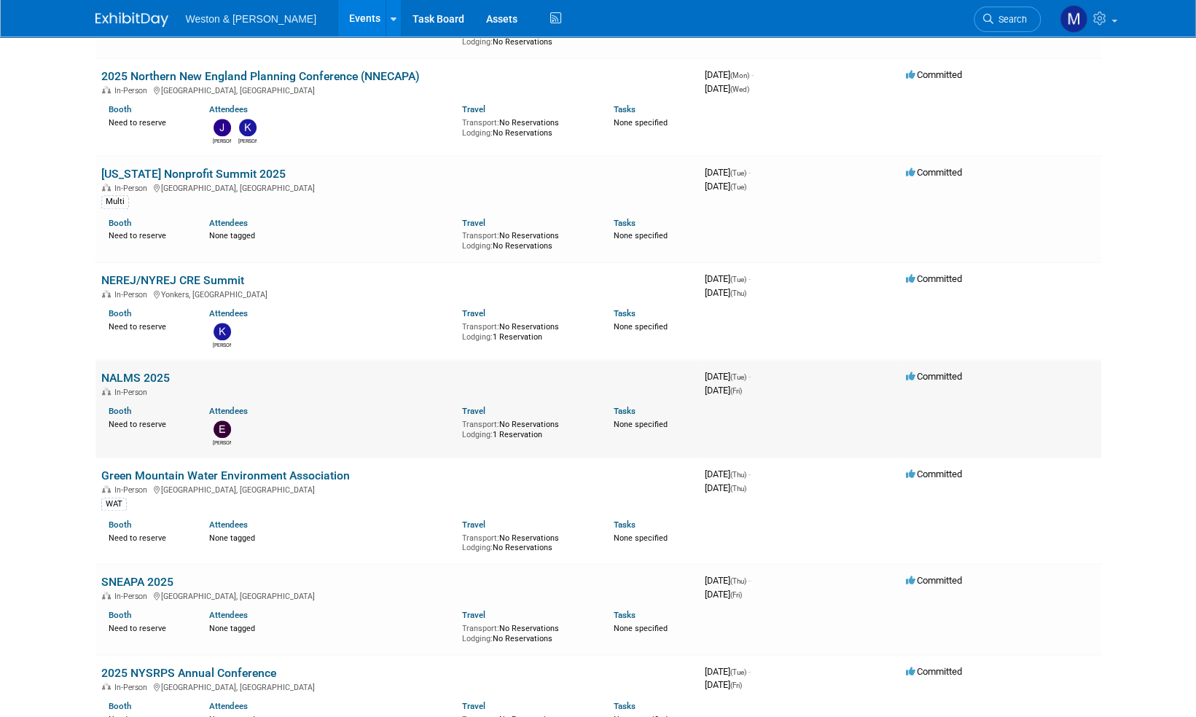
scroll to position [4373, 0]
